Goal: Find specific page/section: Find specific page/section

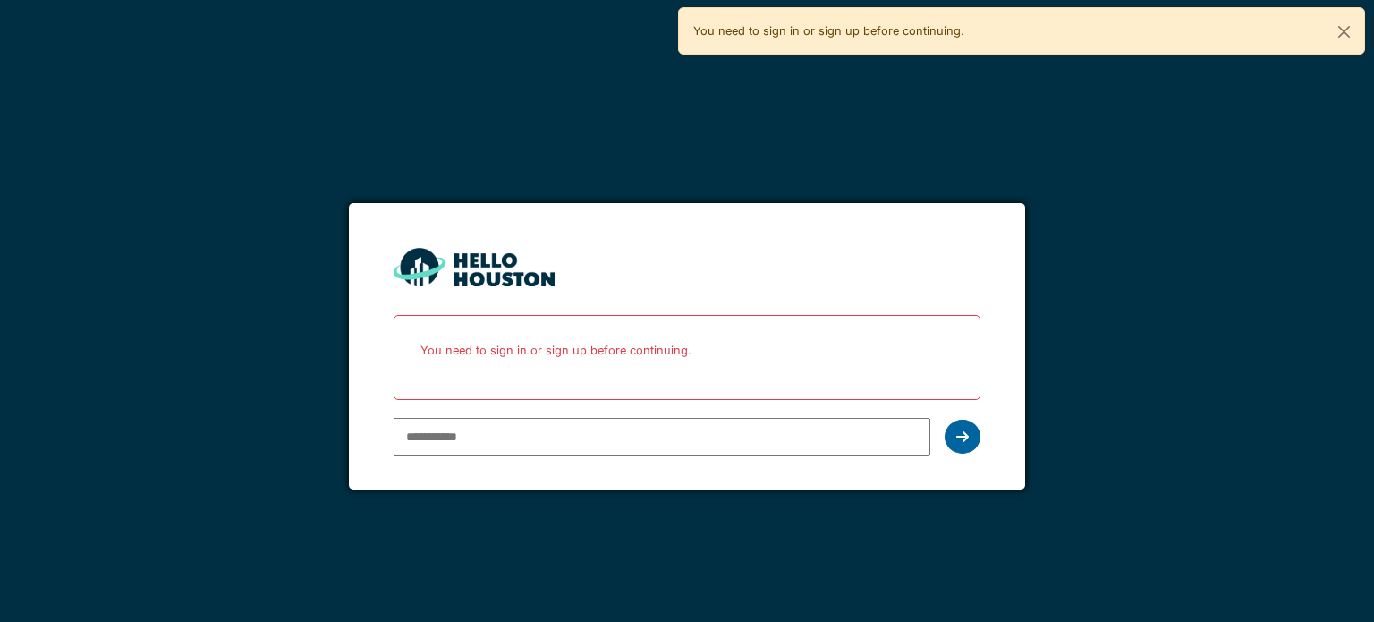
type input "**********"
click at [960, 432] on icon at bounding box center [963, 436] width 13 height 14
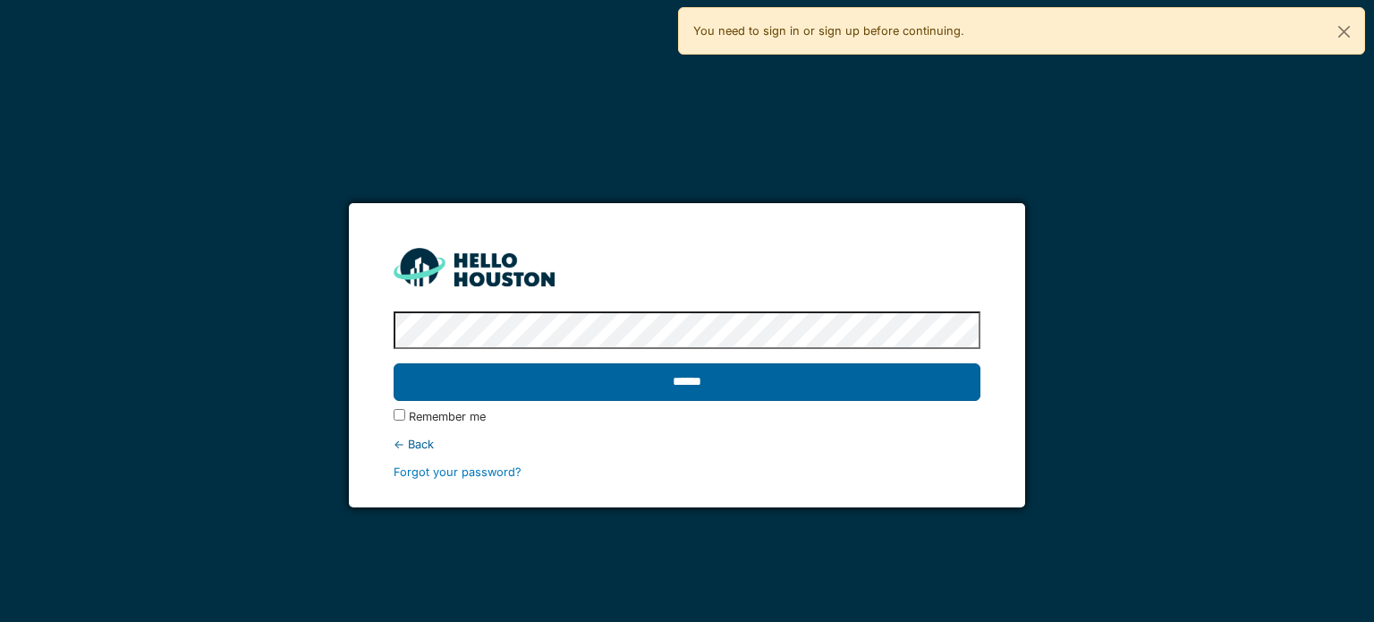
click at [913, 393] on input "******" at bounding box center [687, 382] width 586 height 38
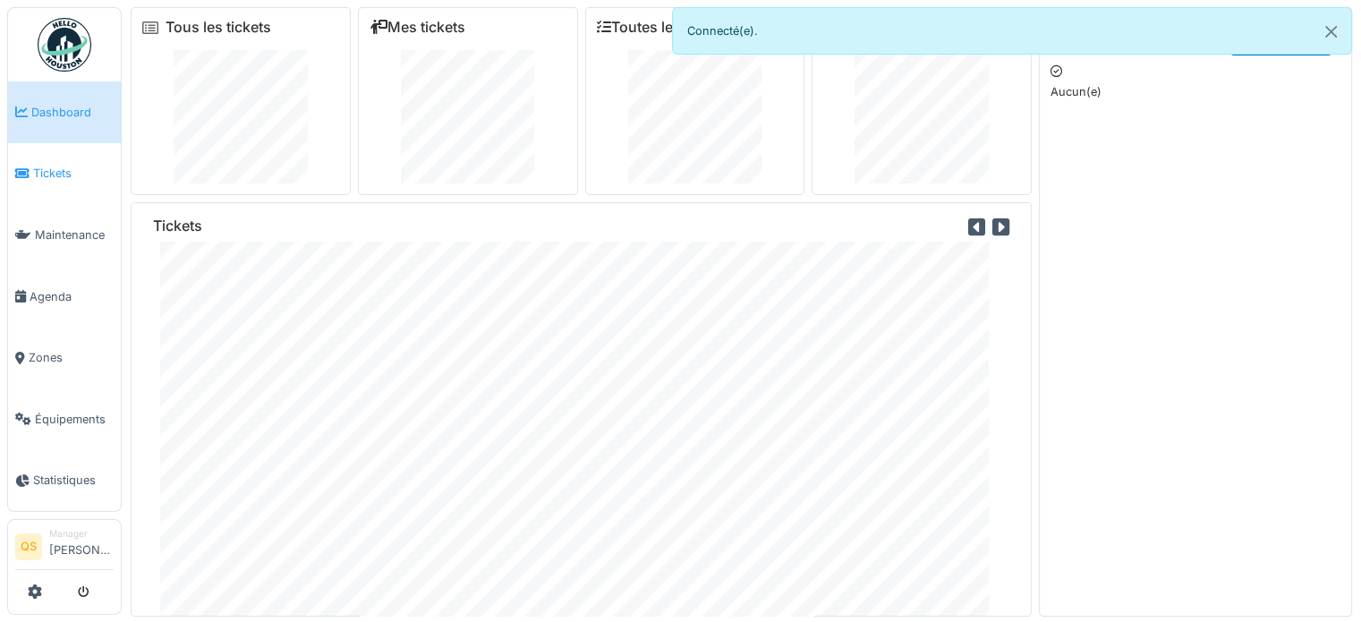
click at [57, 153] on link "Tickets" at bounding box center [64, 174] width 113 height 62
